Goal: Check status: Check status

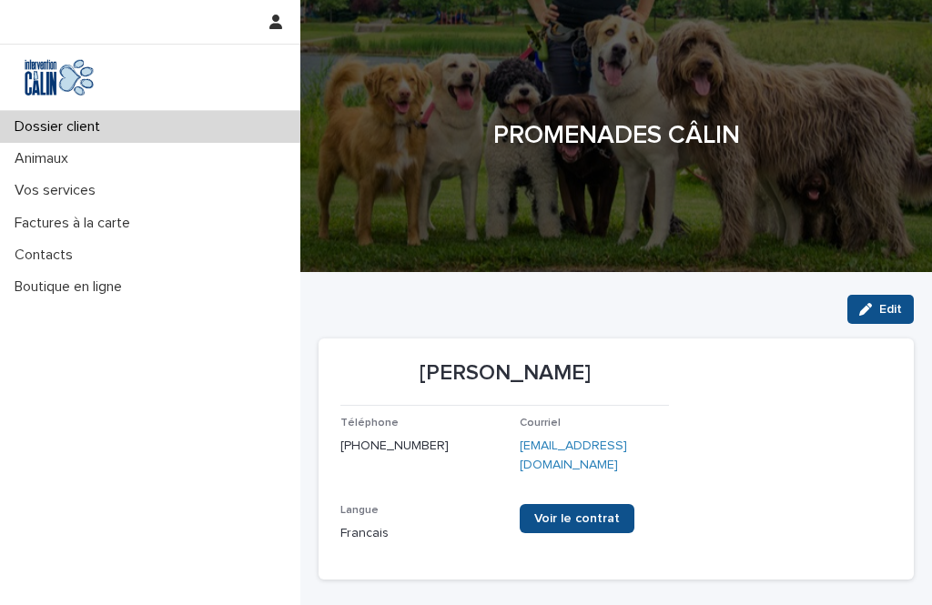
click at [81, 184] on p "Vos services" at bounding box center [58, 190] width 103 height 17
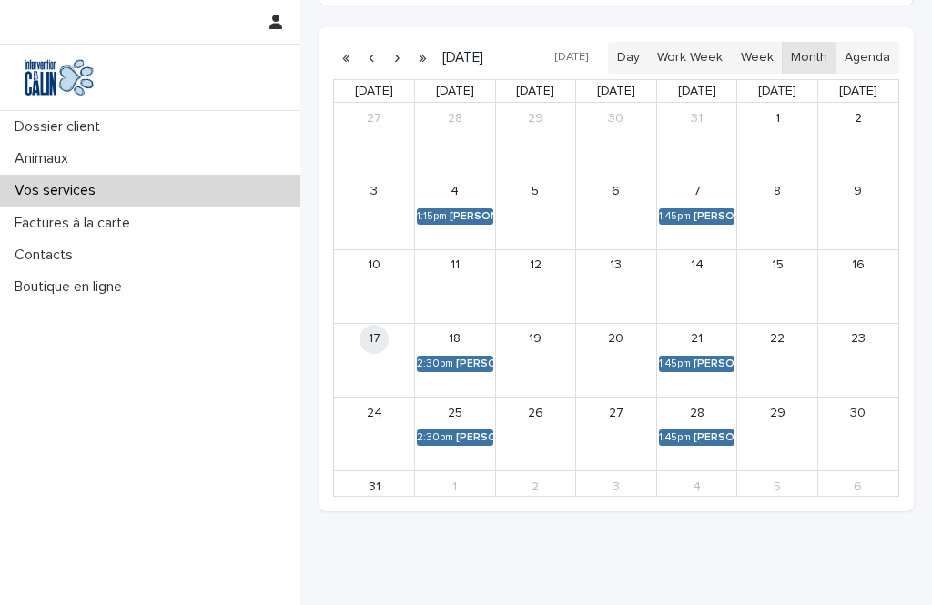
scroll to position [427, 0]
click at [461, 361] on link "2:30pm Romy Dutil-Bruneau" at bounding box center [455, 363] width 76 height 16
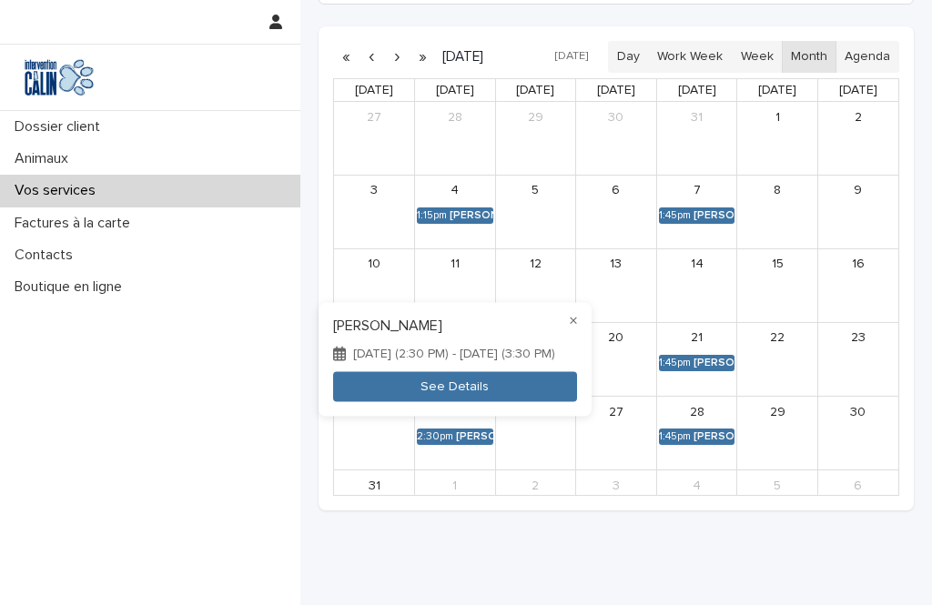
click at [471, 387] on button "See Details" at bounding box center [455, 387] width 244 height 30
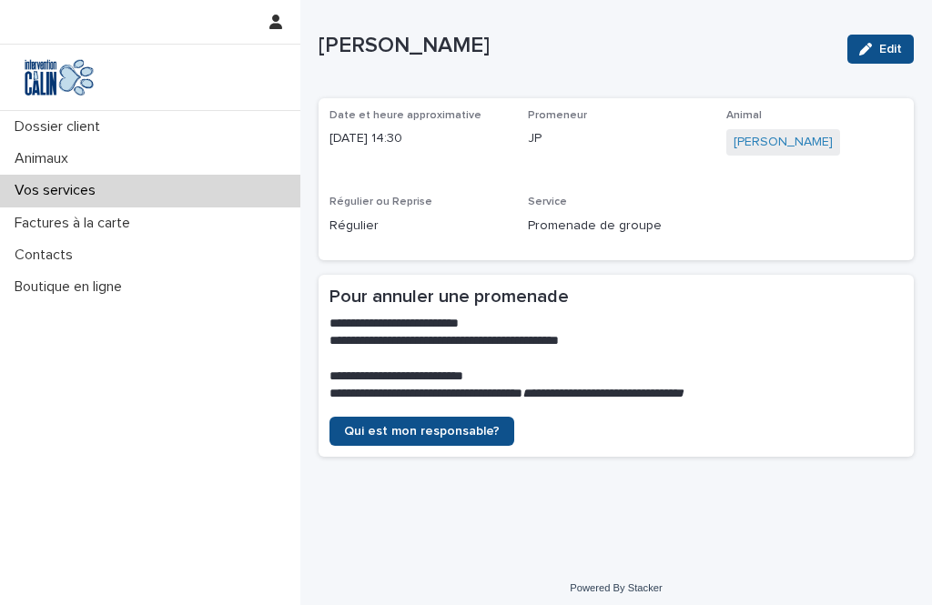
click at [89, 131] on p "Dossier client" at bounding box center [60, 126] width 107 height 17
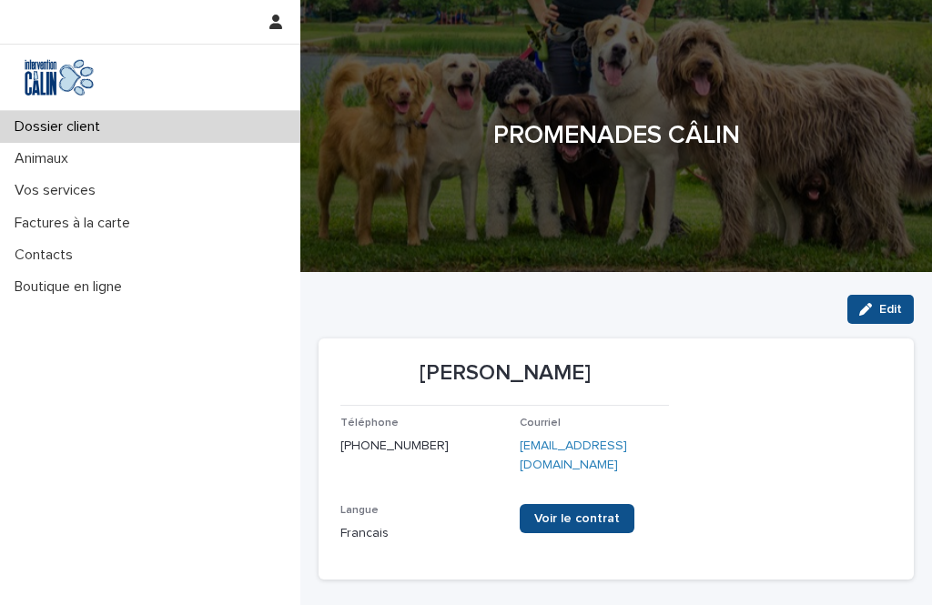
click at [534, 519] on span "Voir le contrat" at bounding box center [577, 519] width 86 height 13
click at [86, 195] on p "Vos services" at bounding box center [58, 190] width 103 height 17
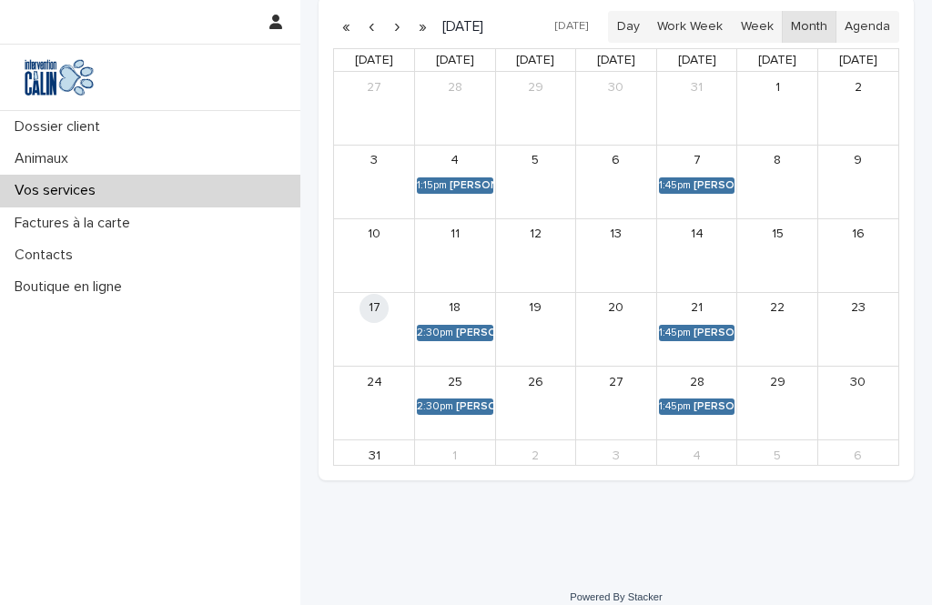
scroll to position [458, 0]
